Goal: Use online tool/utility: Utilize a website feature to perform a specific function

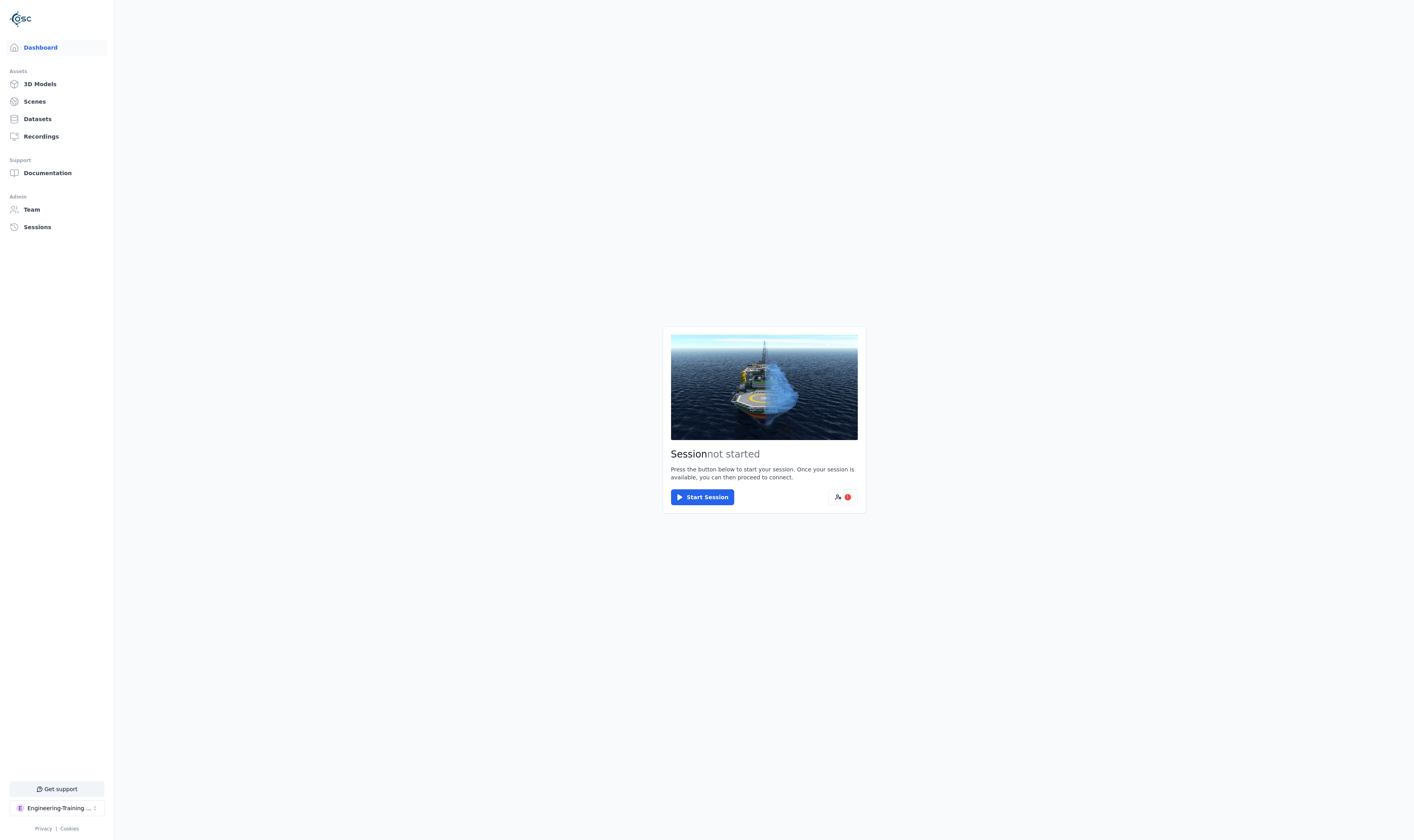
click at [859, 496] on div "Session not started Press the button below to start your session. Once your ses…" at bounding box center [764, 420] width 203 height 187
click at [850, 499] on div "!" at bounding box center [847, 497] width 6 height 6
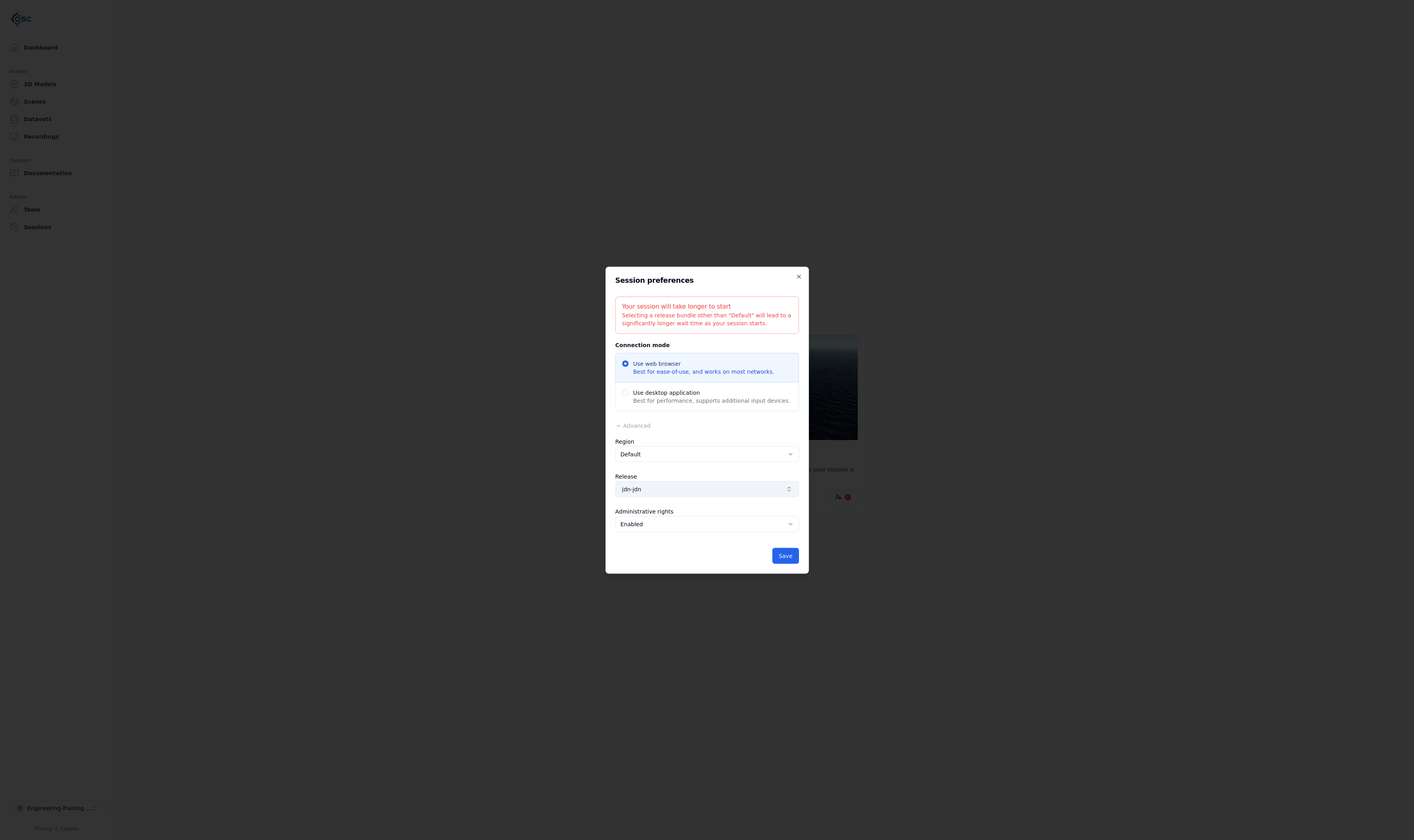
click at [669, 483] on button "jdn-jdn" at bounding box center [707, 489] width 183 height 16
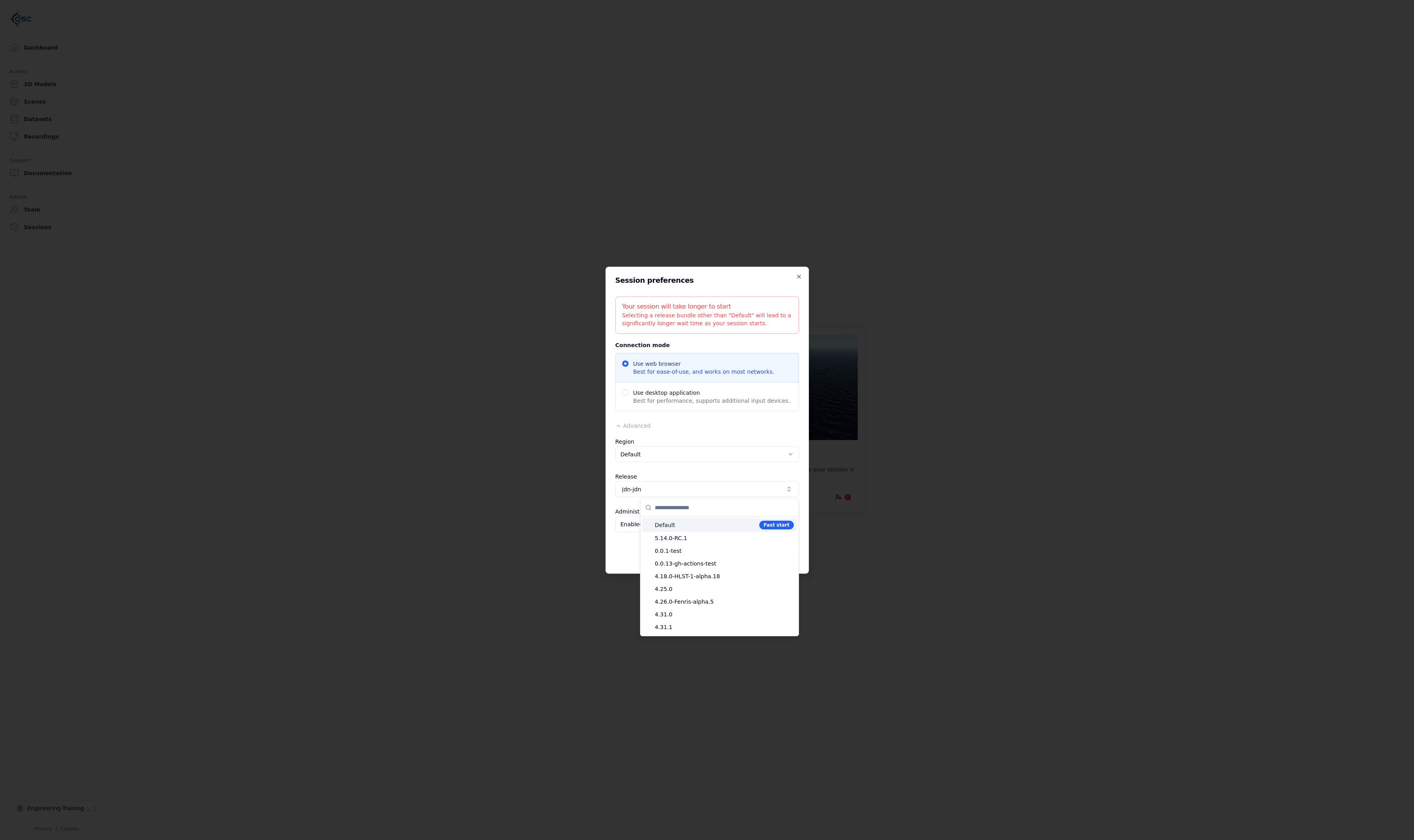
click at [682, 529] on div "Default Fast start" at bounding box center [719, 525] width 148 height 9
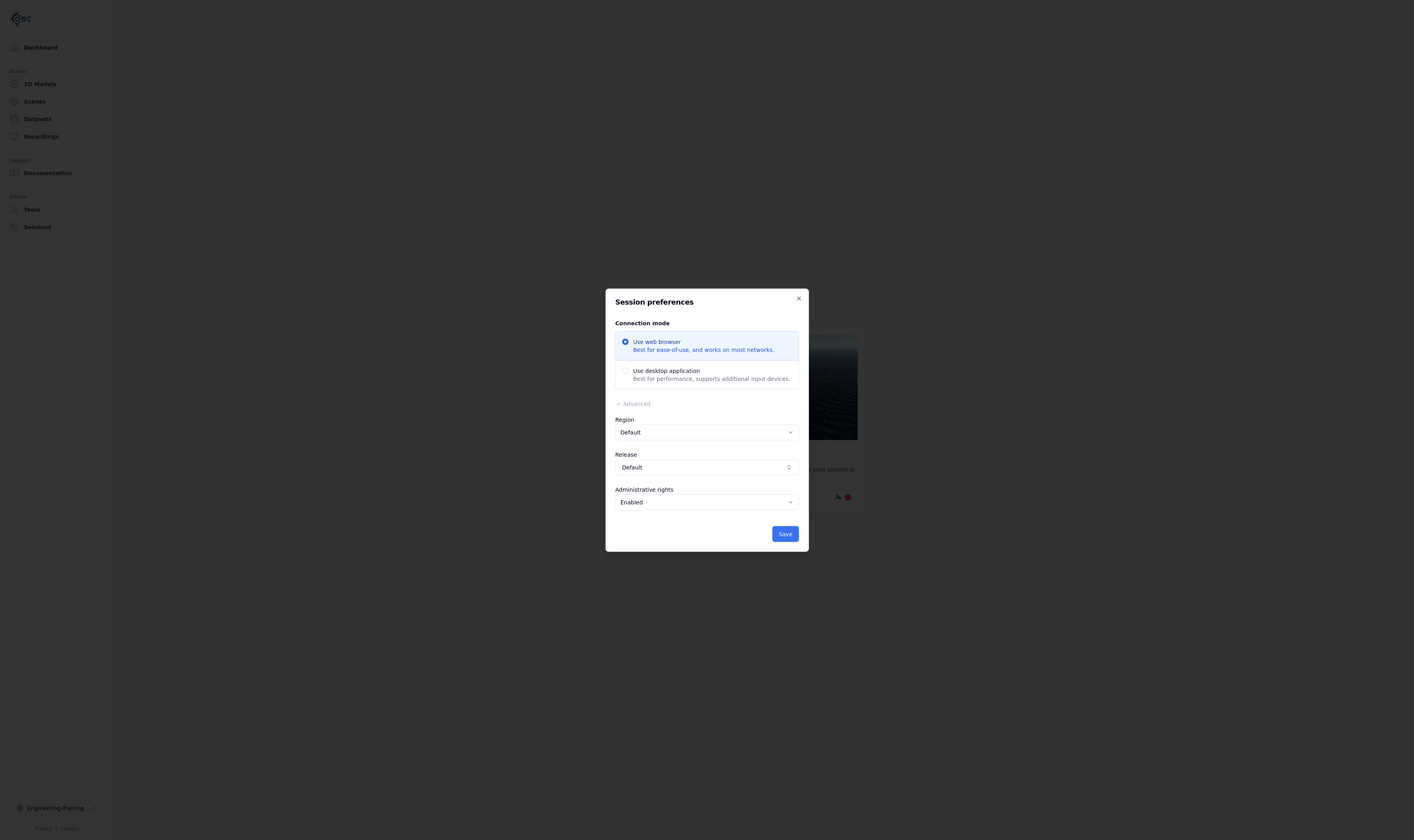
click at [786, 537] on button "Save" at bounding box center [785, 534] width 26 height 16
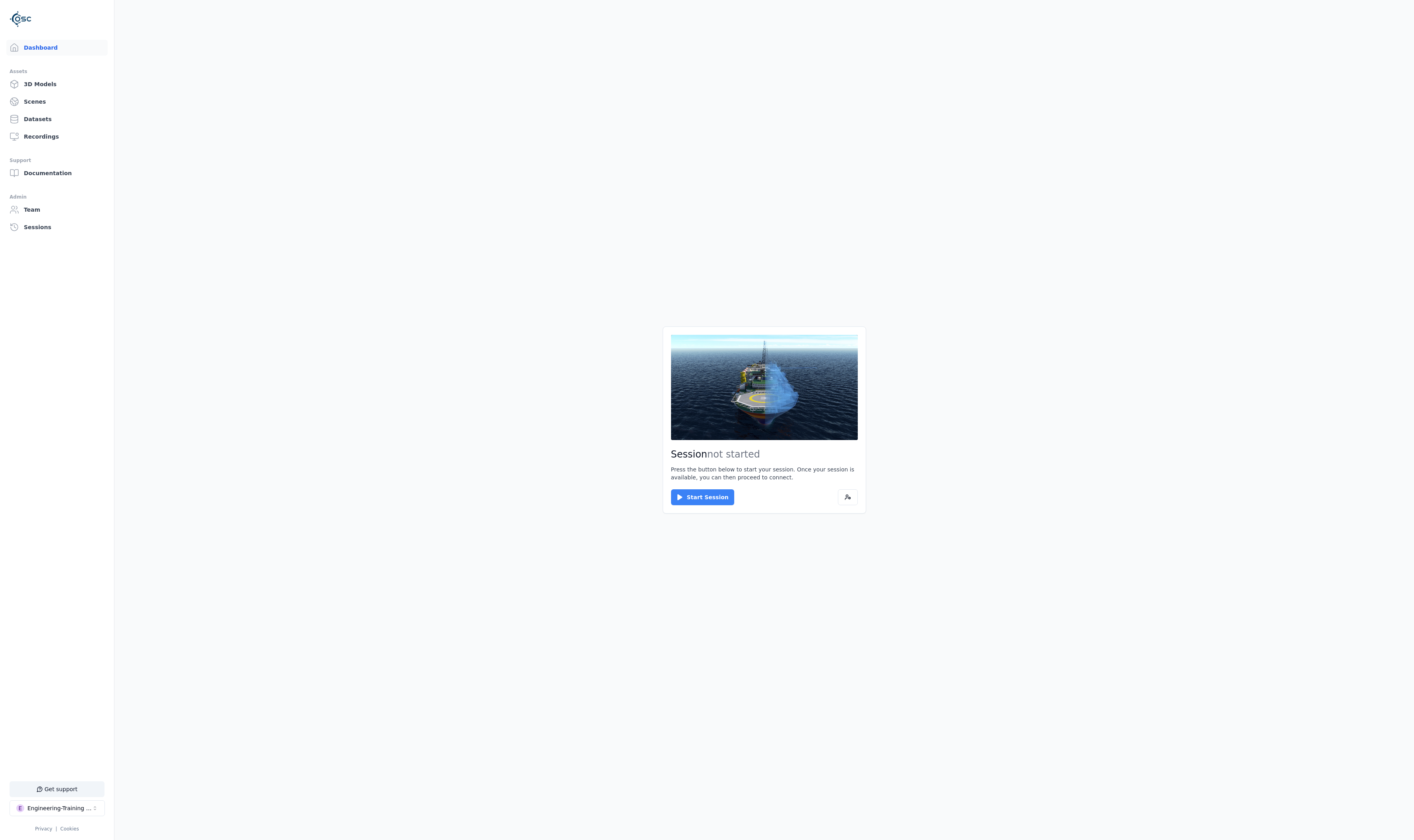
click at [714, 503] on button "Start Session" at bounding box center [702, 497] width 63 height 16
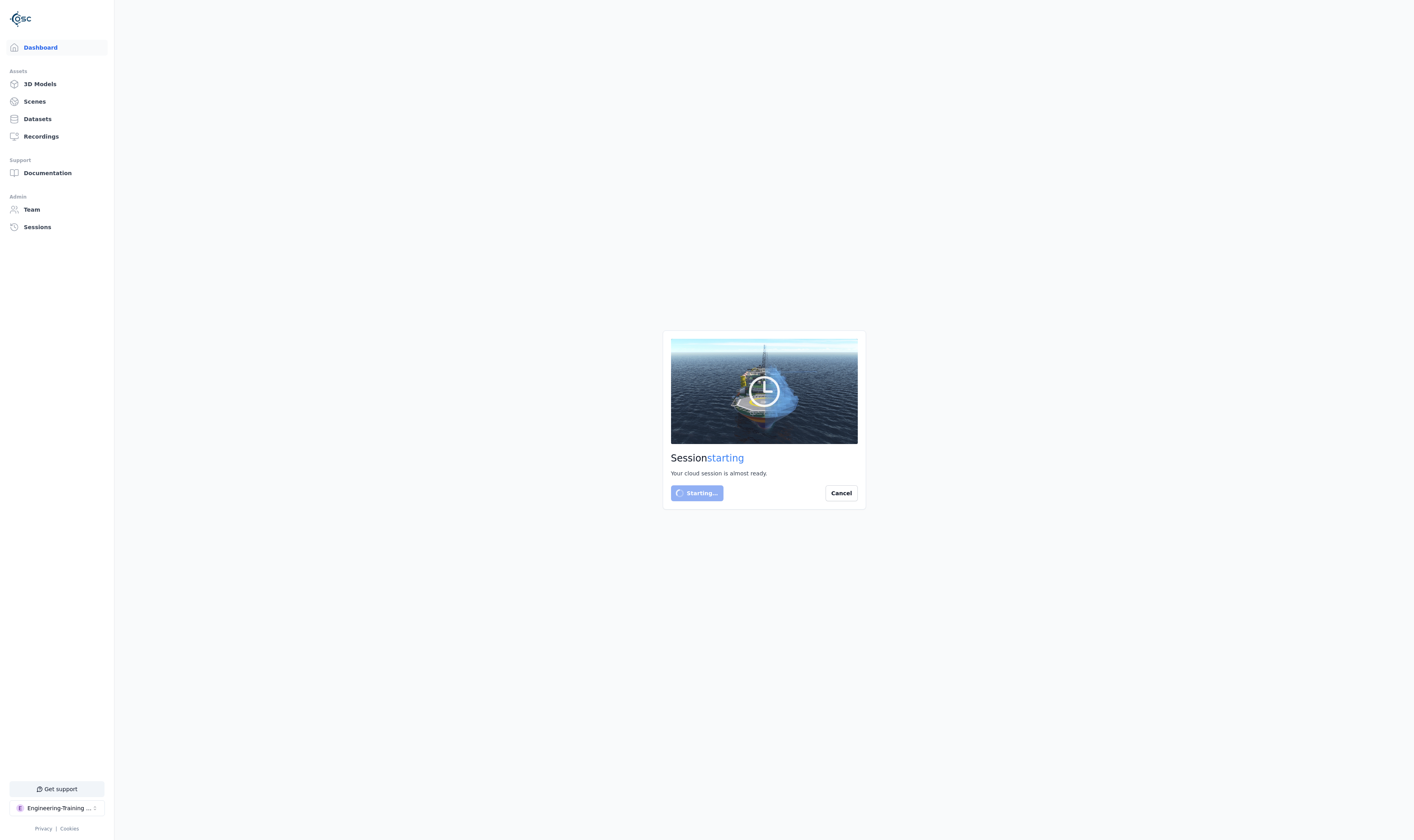
click at [154, 568] on main "Session starting Your cloud session is almost ready. Starting… Cancel" at bounding box center [764, 420] width 1299 height 840
click at [510, 495] on main "Session starting Your cloud session is almost ready. Starting… Cancel" at bounding box center [764, 420] width 1299 height 840
